Goal: Find contact information: Find contact information

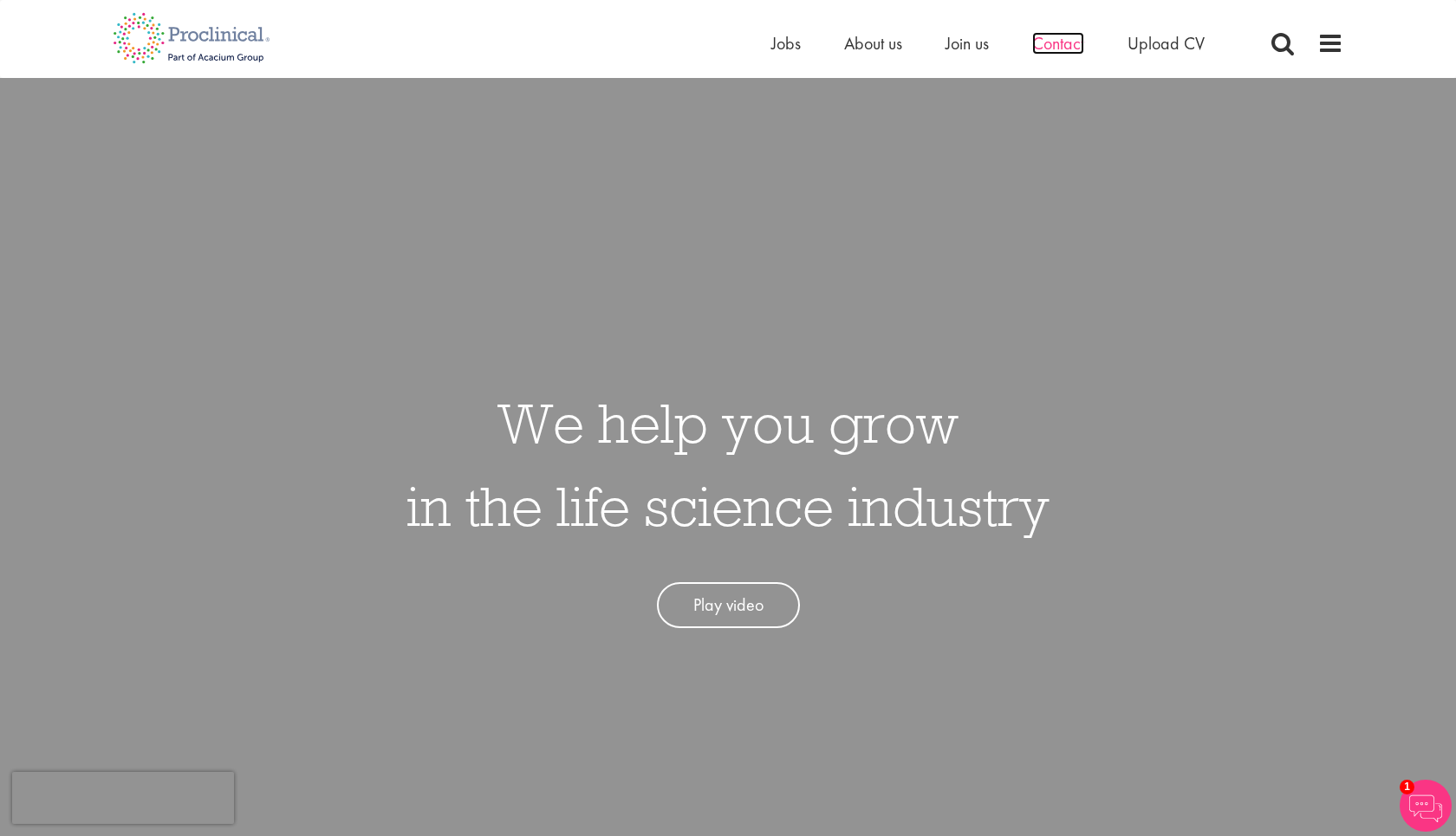
click at [1054, 46] on span "Contact" at bounding box center [1058, 43] width 52 height 23
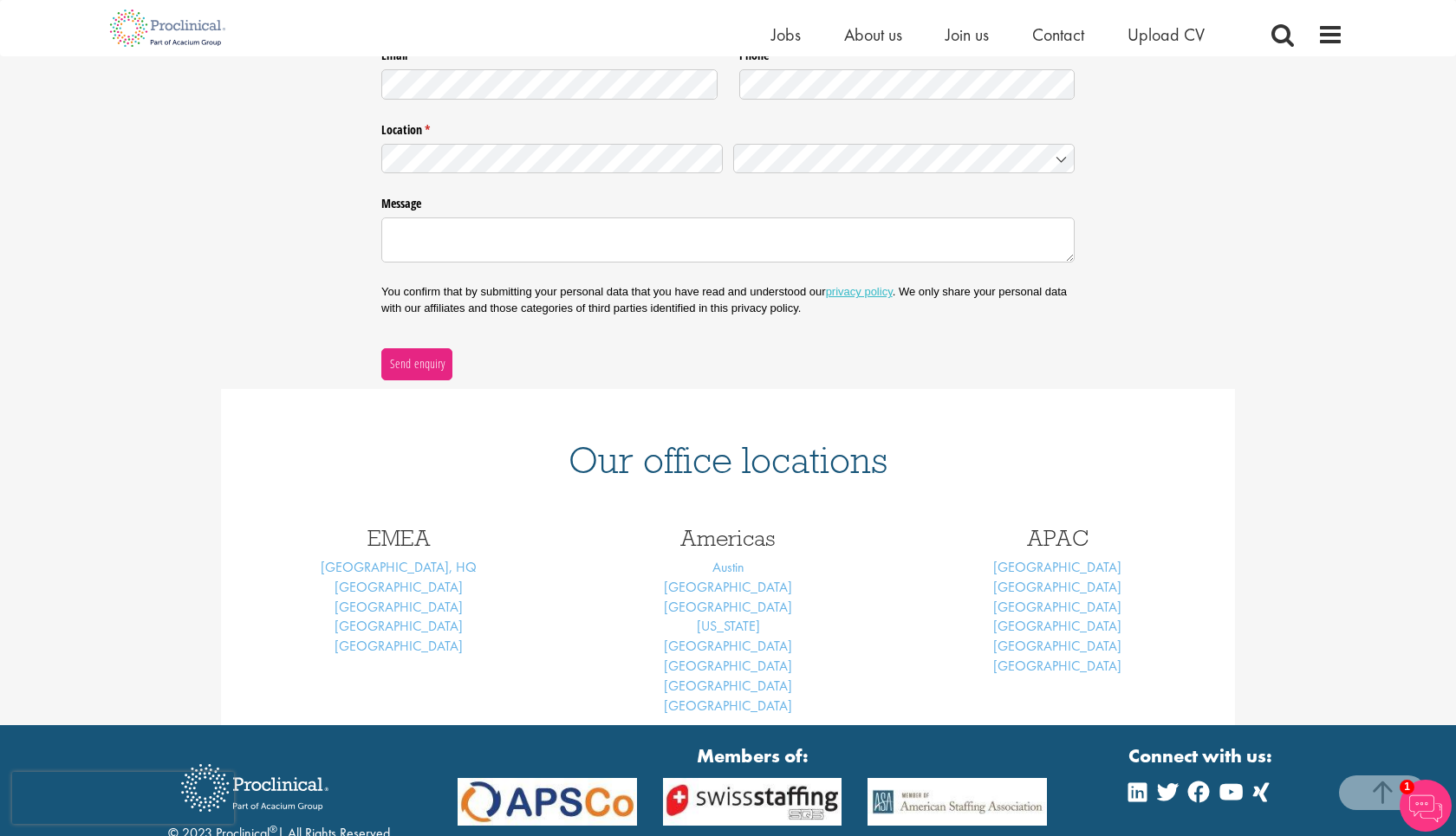
scroll to position [406, 0]
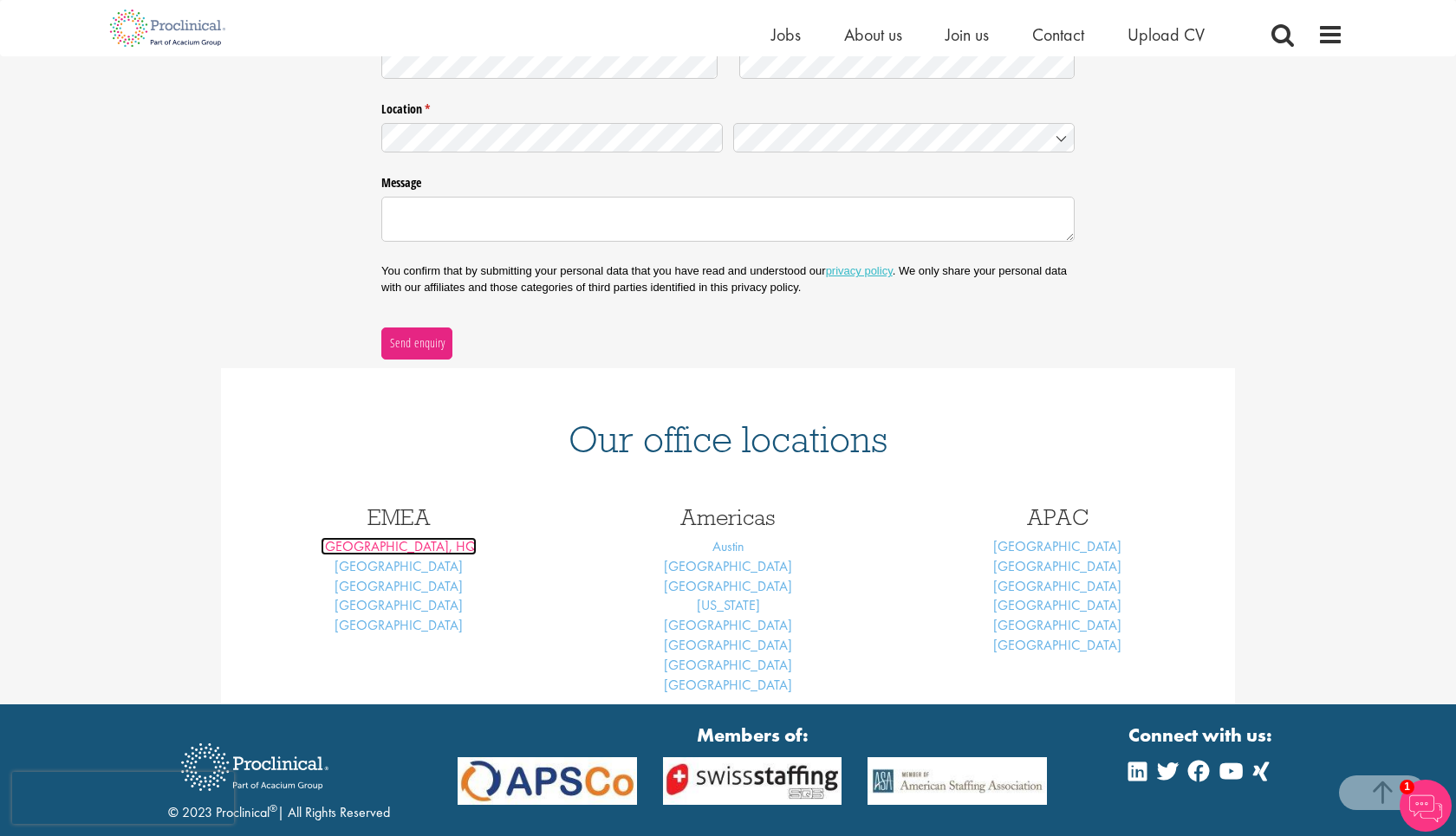
click at [414, 548] on link "[GEOGRAPHIC_DATA], HQ" at bounding box center [398, 546] width 156 height 18
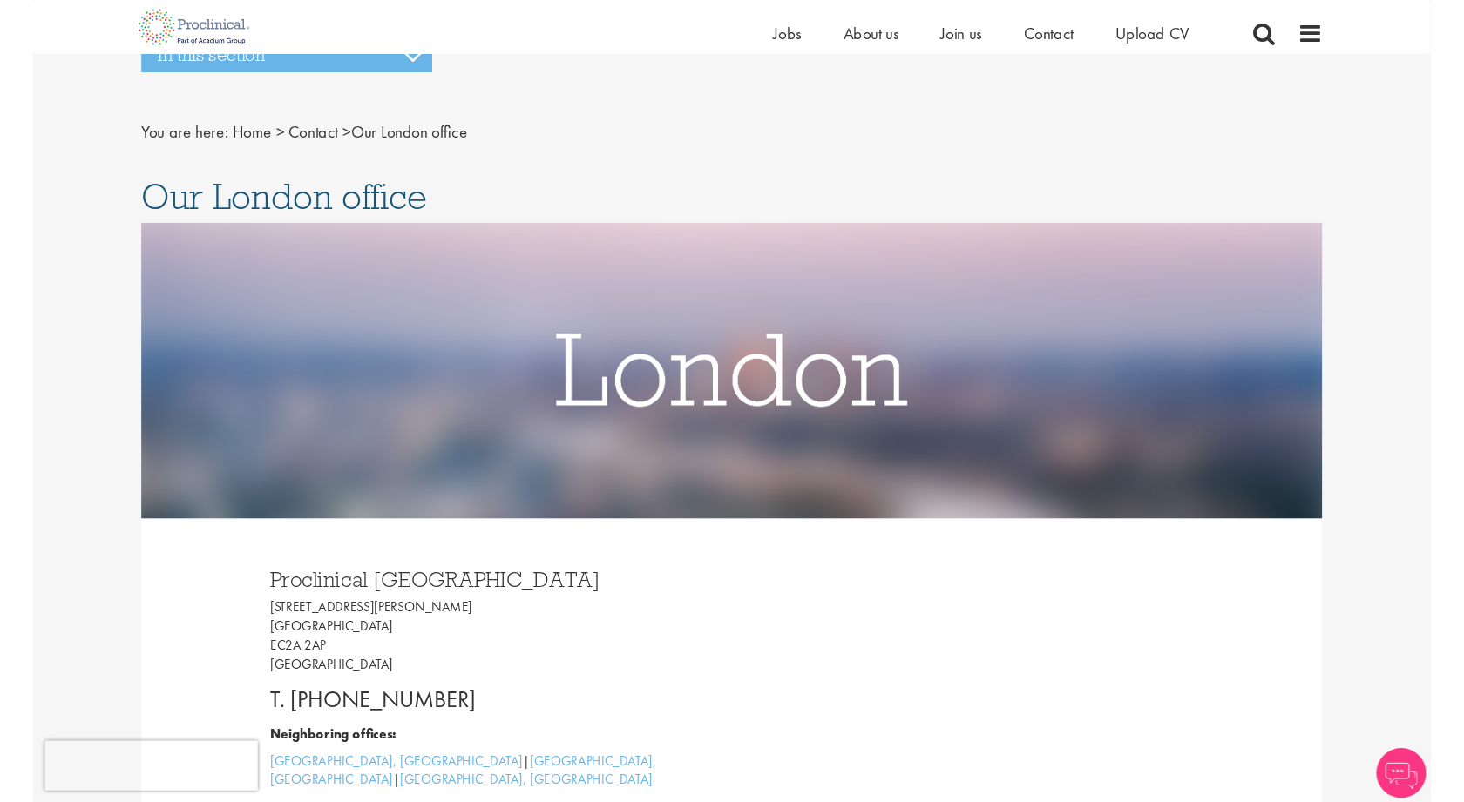
scroll to position [351, 0]
